Goal: Information Seeking & Learning: Learn about a topic

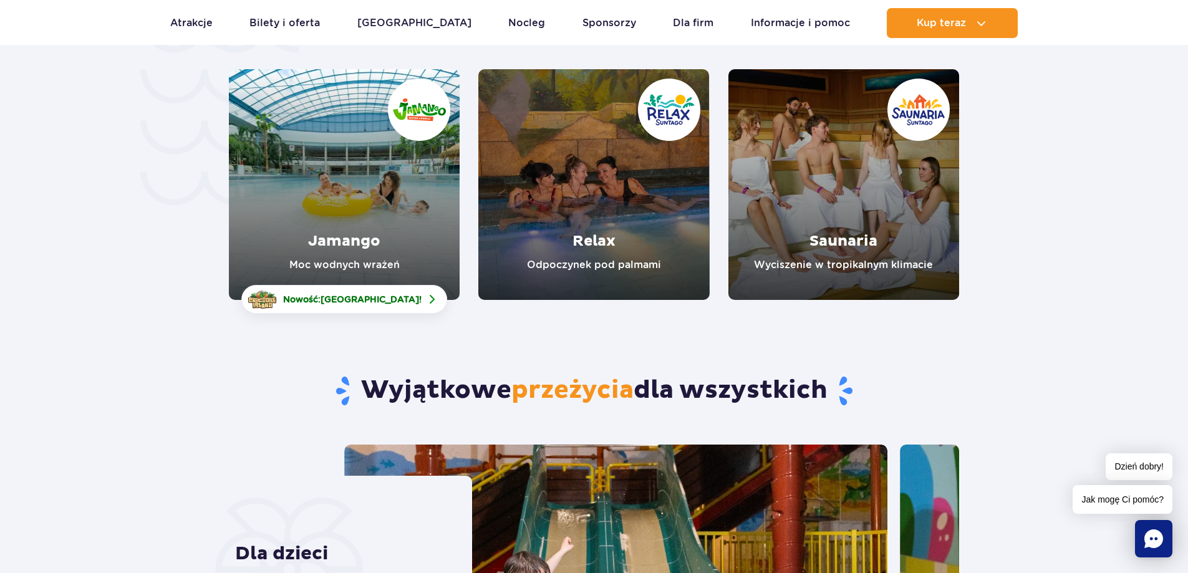
scroll to position [2744, 0]
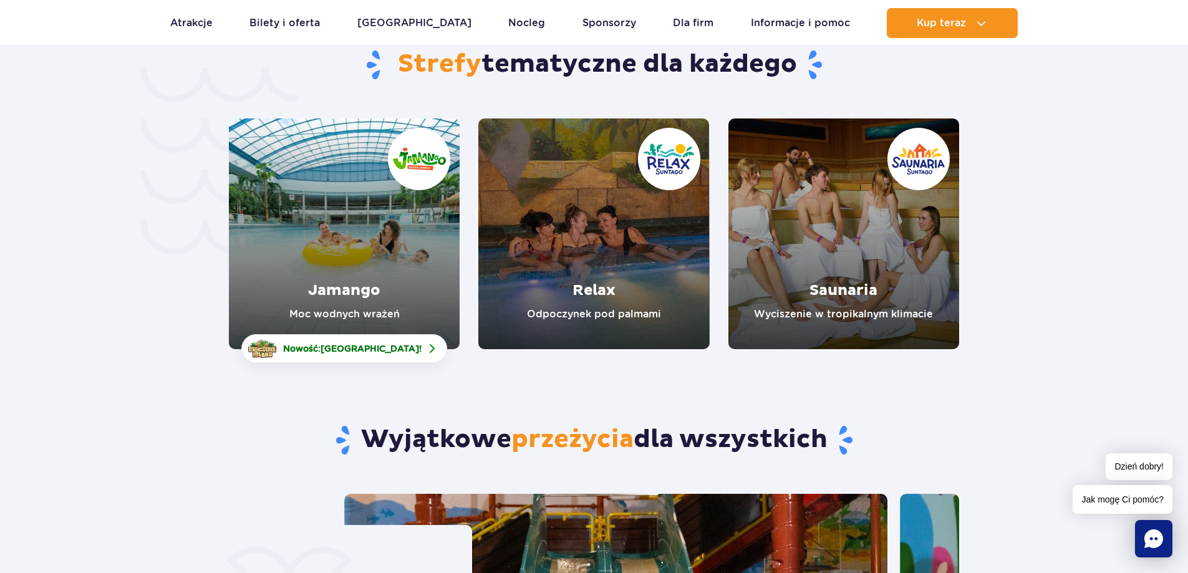
click at [604, 183] on link "Relax" at bounding box center [593, 233] width 231 height 231
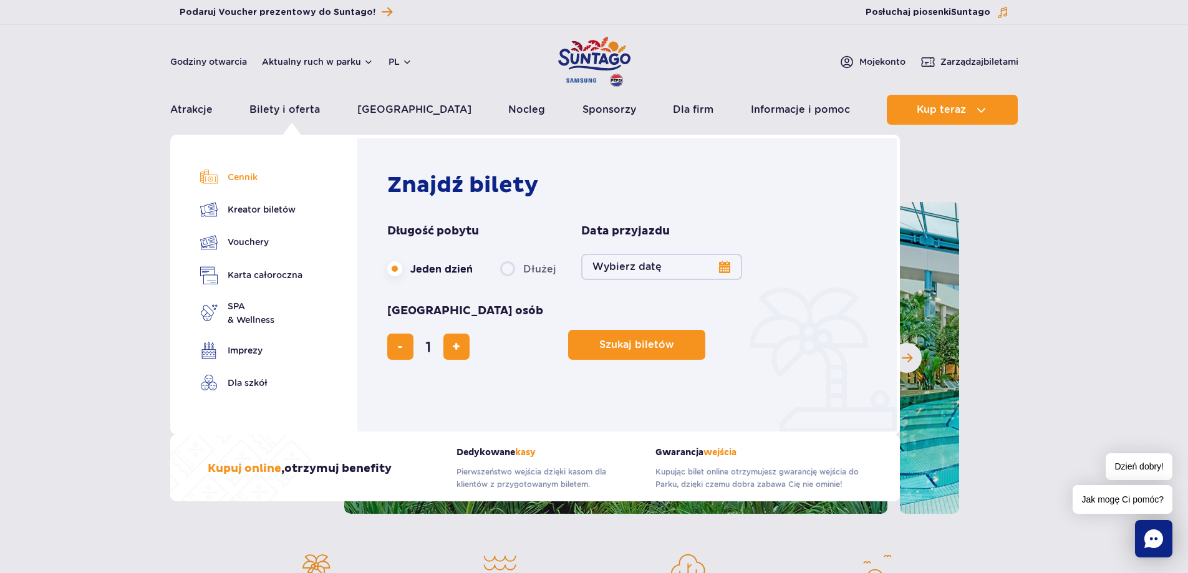
click at [251, 178] on link "Cennik" at bounding box center [251, 176] width 102 height 17
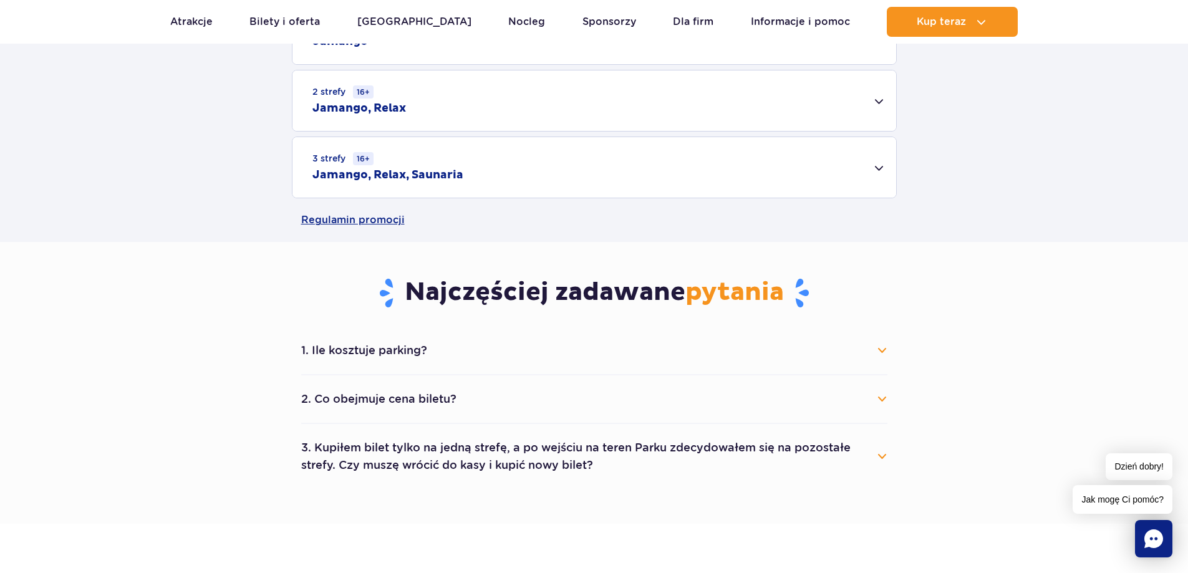
scroll to position [374, 0]
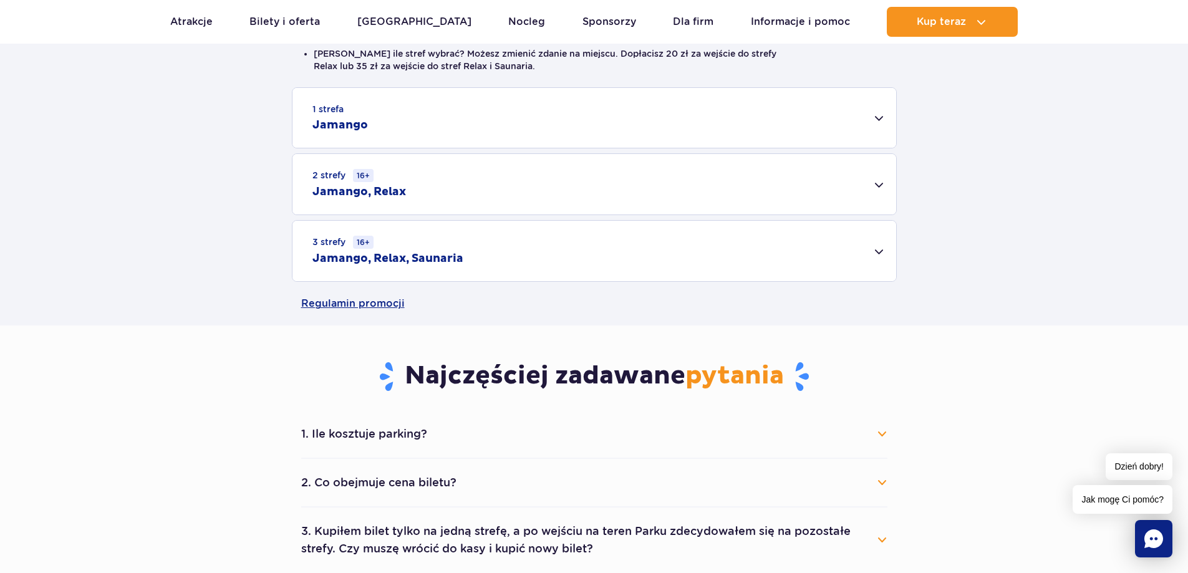
click at [379, 183] on div "2 strefy 16+ Jamango, Relax" at bounding box center [594, 184] width 604 height 60
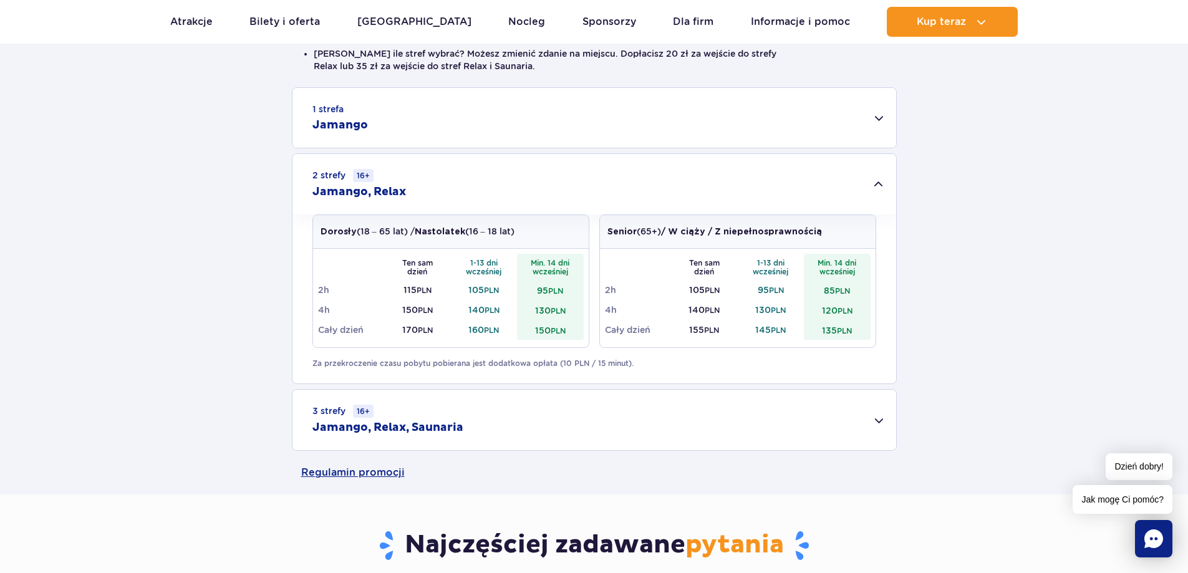
click at [866, 415] on div "3 strefy 16+ Jamango, Relax, Saunaria" at bounding box center [594, 420] width 604 height 60
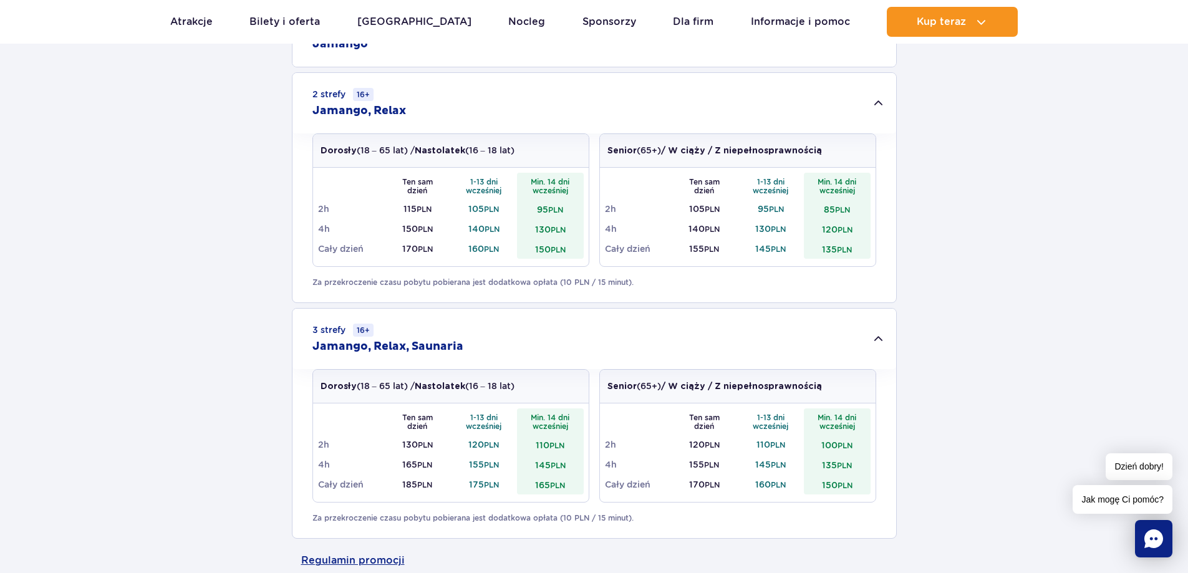
scroll to position [437, 0]
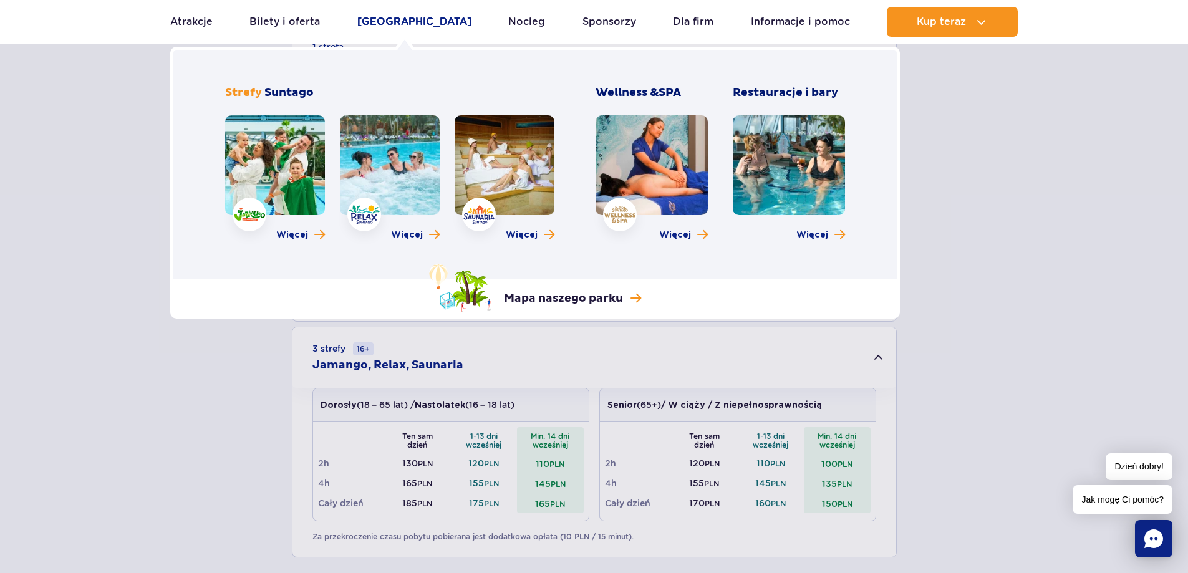
click at [411, 19] on link "[GEOGRAPHIC_DATA]" at bounding box center [414, 22] width 114 height 30
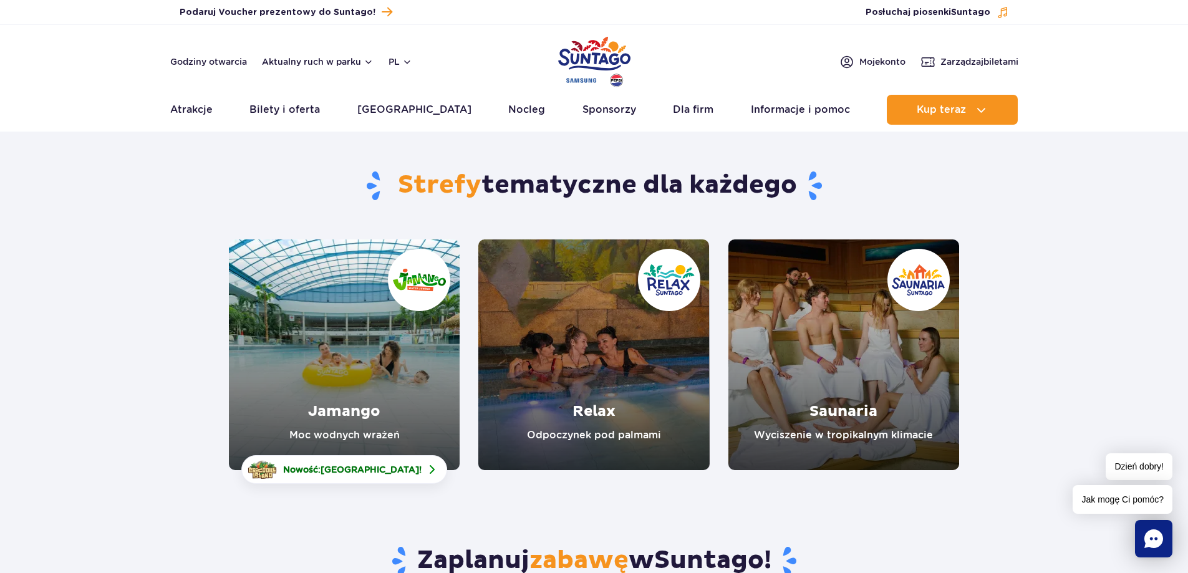
click at [602, 321] on link "Relax" at bounding box center [593, 354] width 231 height 231
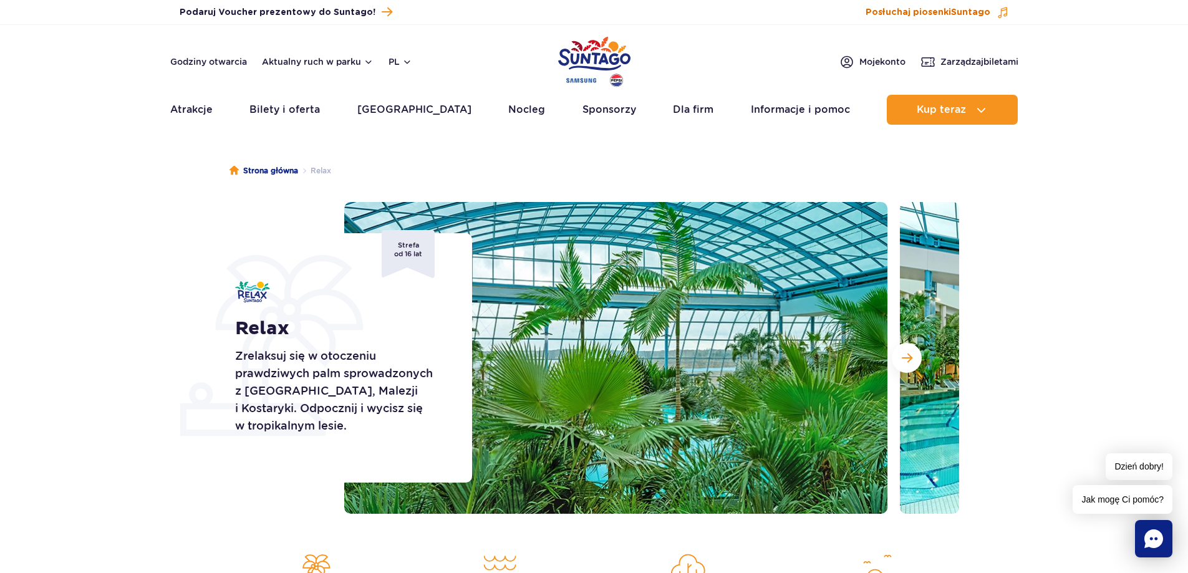
click at [885, 11] on span "Posłuchaj piosenki Suntago" at bounding box center [928, 12] width 125 height 12
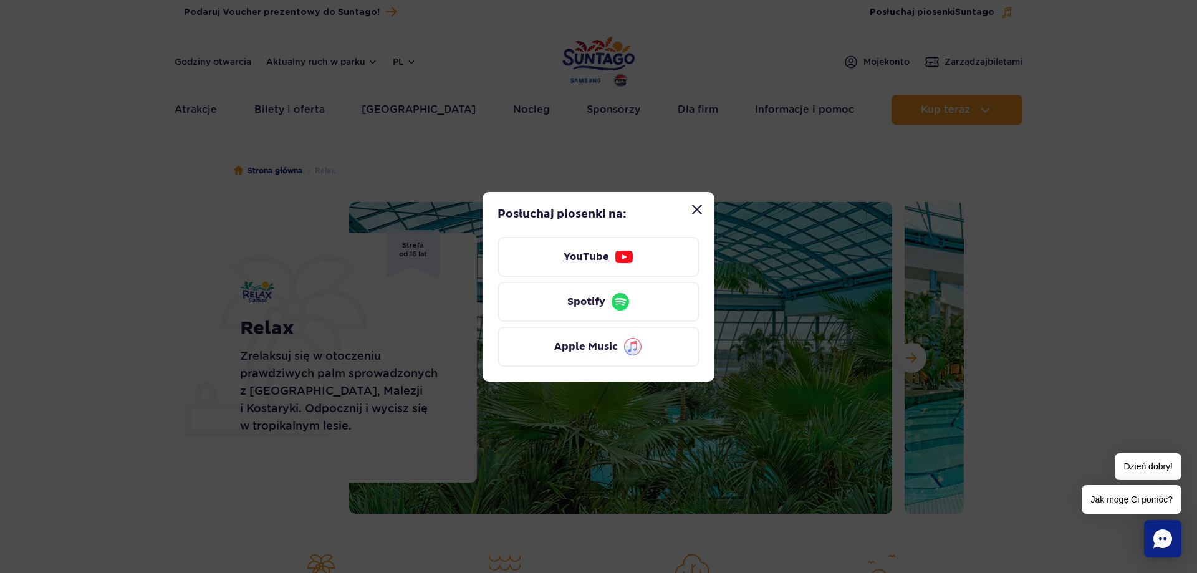
click at [586, 249] on link "YouTube" at bounding box center [599, 257] width 202 height 40
